Goal: Task Accomplishment & Management: Manage account settings

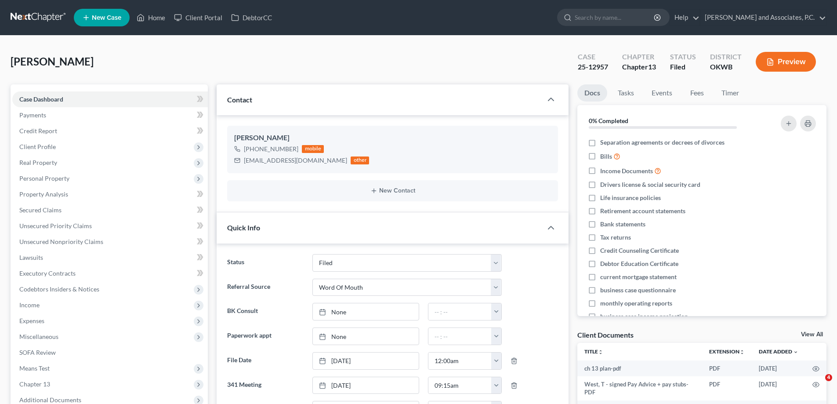
select select "5"
select select "0"
click at [161, 20] on link "Home" at bounding box center [150, 18] width 37 height 16
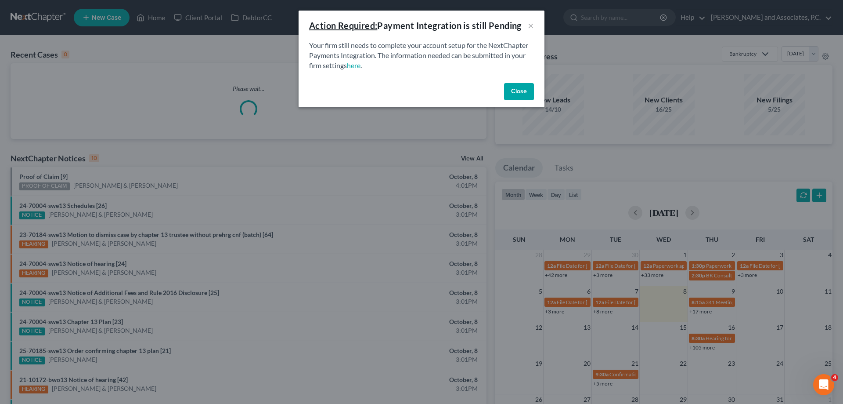
click at [518, 90] on button "Close" at bounding box center [519, 92] width 30 height 18
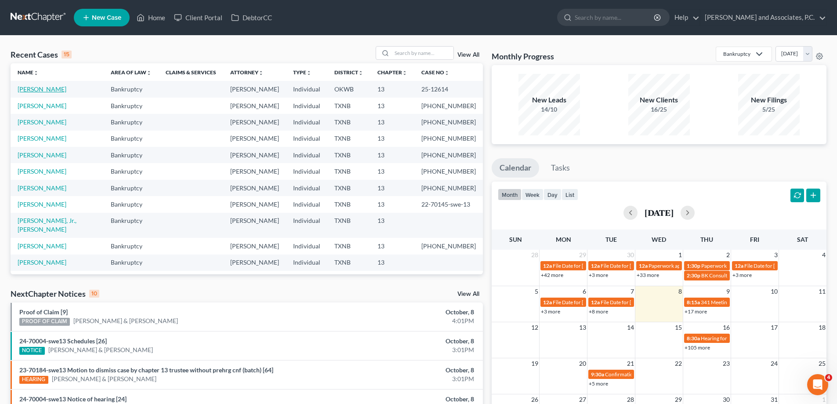
click at [40, 88] on link "[PERSON_NAME]" at bounding box center [42, 88] width 49 height 7
select select "5"
select select "1"
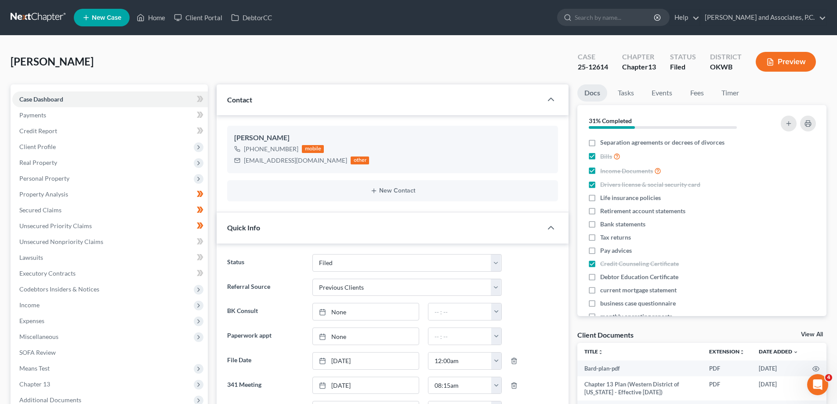
scroll to position [264, 0]
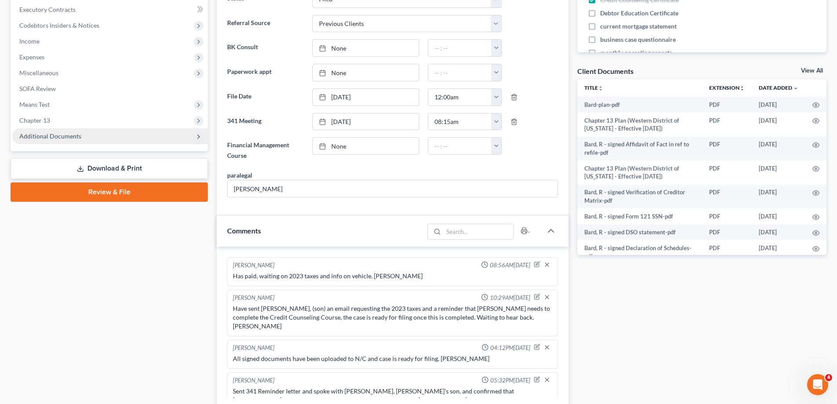
click at [82, 137] on span "Additional Documents" at bounding box center [109, 136] width 195 height 16
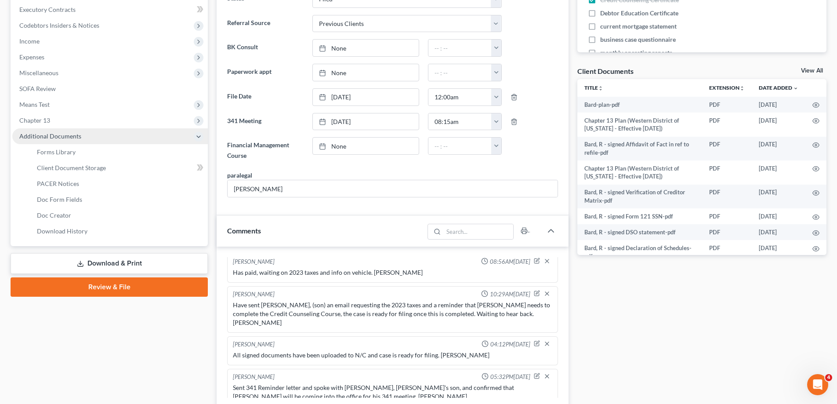
scroll to position [2443, 0]
click at [89, 166] on span "Client Document Storage" at bounding box center [71, 167] width 69 height 7
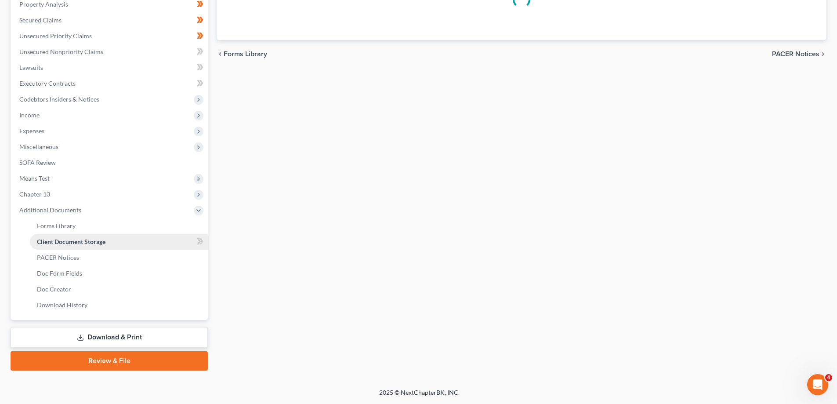
select select "3"
select select "2"
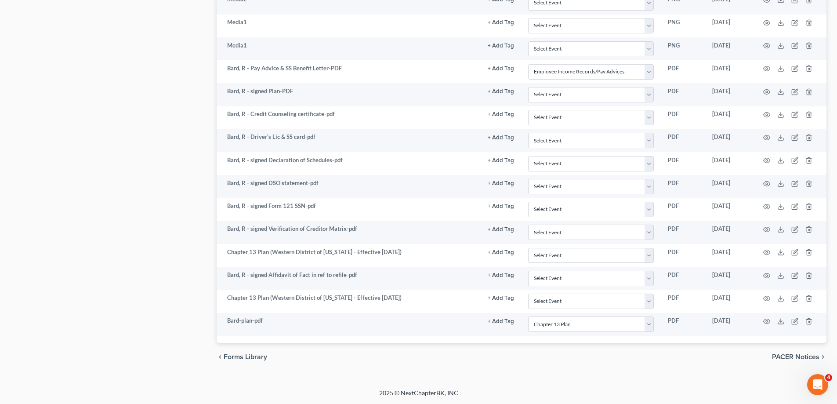
scroll to position [565, 0]
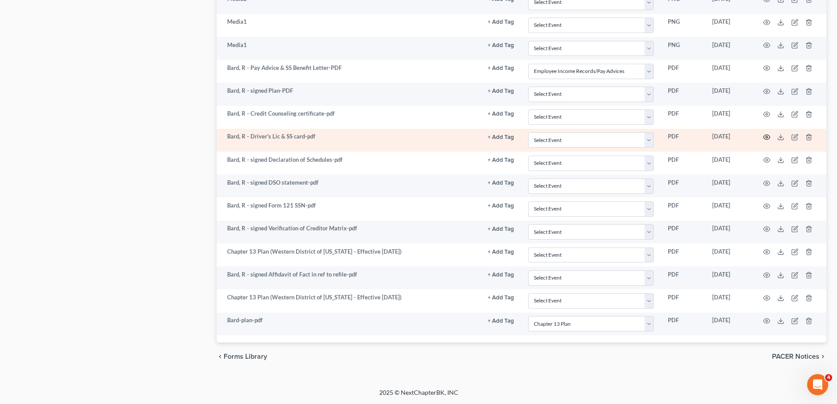
click at [767, 136] on icon "button" at bounding box center [766, 137] width 7 height 7
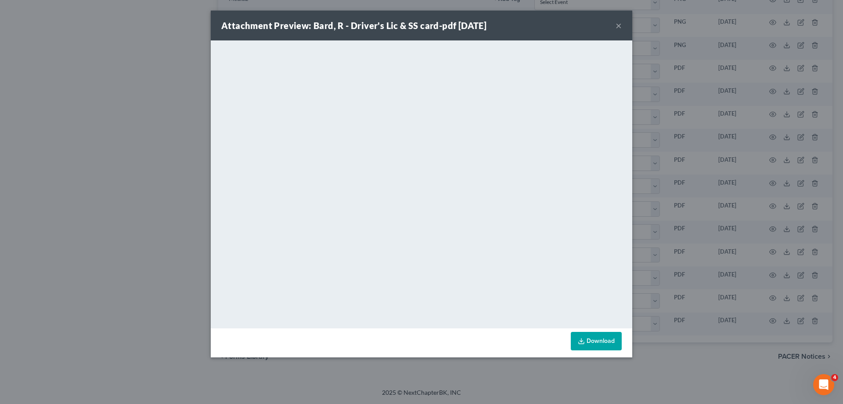
click at [620, 25] on button "×" at bounding box center [619, 25] width 6 height 11
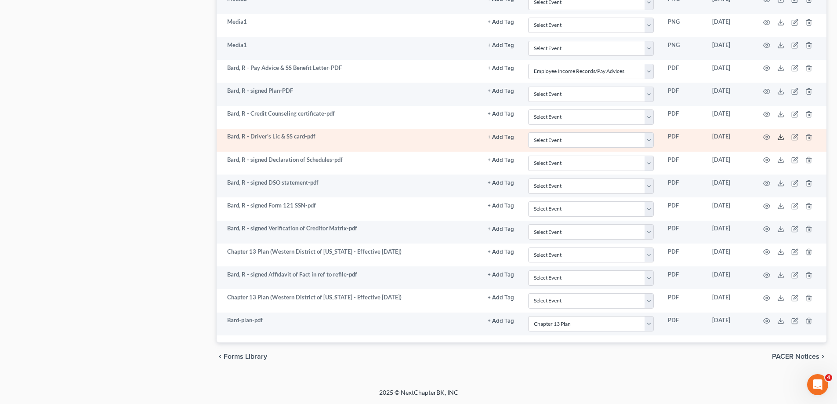
click at [781, 140] on icon at bounding box center [780, 137] width 7 height 7
